Goal: Find specific page/section: Find specific page/section

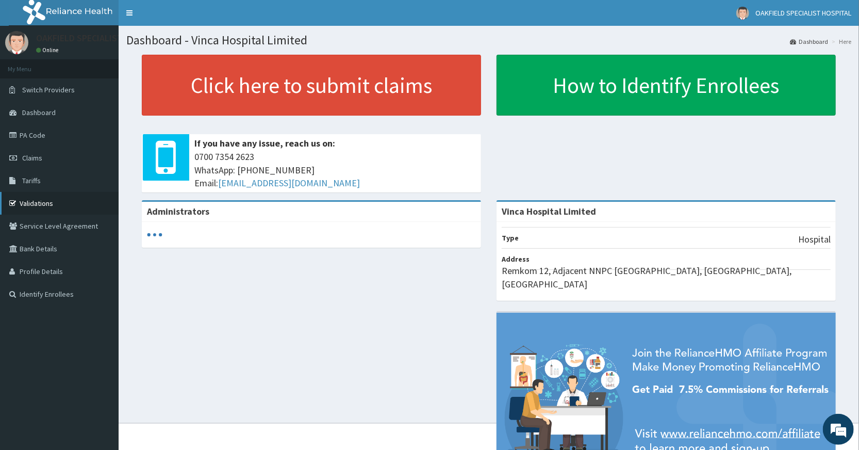
click at [46, 204] on link "Validations" at bounding box center [59, 203] width 119 height 23
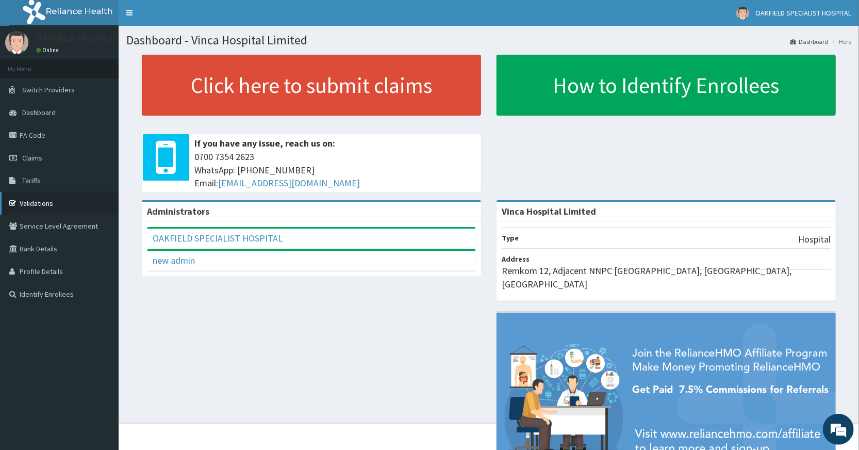
click at [30, 202] on link "Validations" at bounding box center [59, 203] width 119 height 23
